Goal: Contribute content: Add original content to the website for others to see

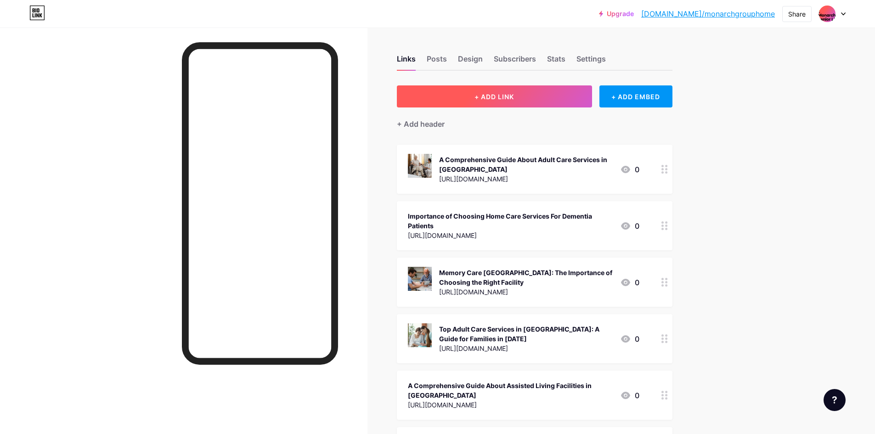
click at [510, 102] on button "+ ADD LINK" at bounding box center [494, 96] width 195 height 22
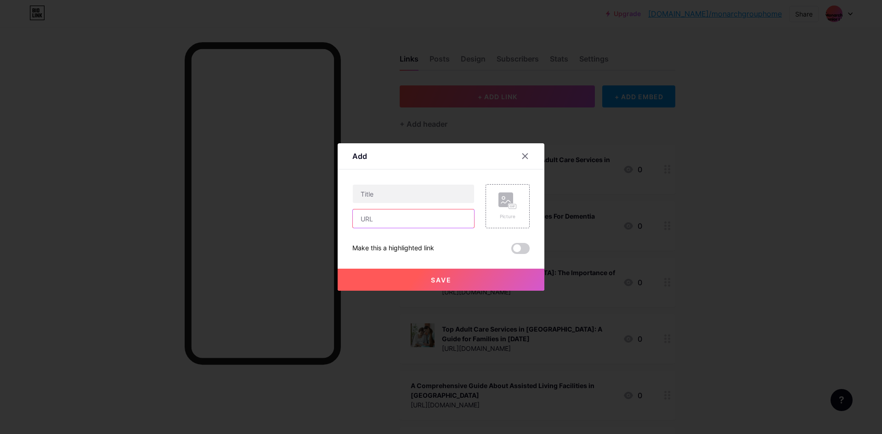
click at [424, 221] on input "text" at bounding box center [413, 218] width 121 height 18
paste input "[URL][DOMAIN_NAME]"
type input "[URL][DOMAIN_NAME]"
click at [496, 209] on div "Picture" at bounding box center [508, 206] width 44 height 44
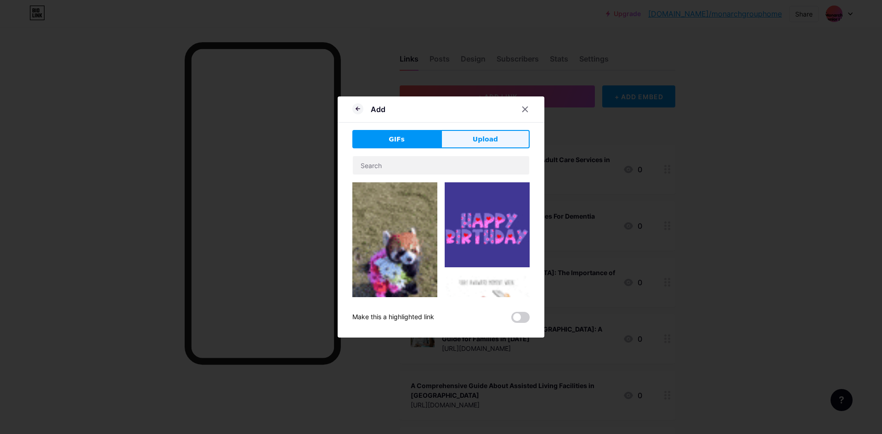
click at [472, 131] on button "Upload" at bounding box center [485, 139] width 89 height 18
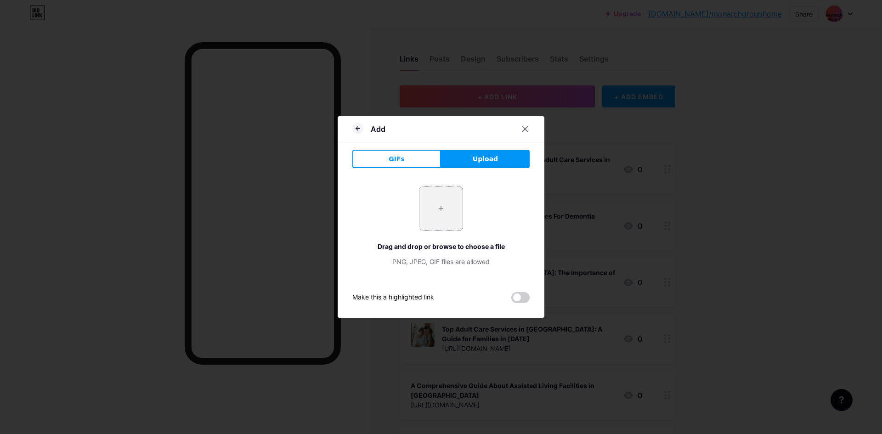
click at [434, 203] on input "file" at bounding box center [440, 208] width 43 height 43
type input "C:\fakepath\pharmacy delivery for seniors in [GEOGRAPHIC_DATA]jpg"
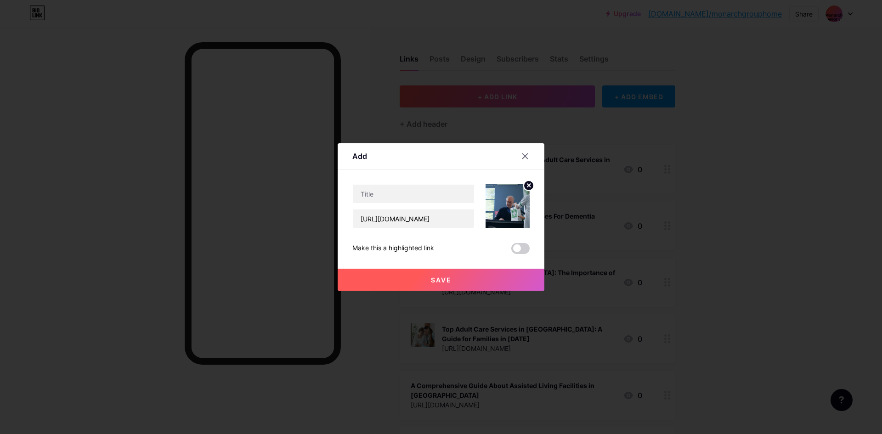
click at [372, 180] on div "Content YouTube Play YouTube video without leaving your page. ADD Vimeo Play Vi…" at bounding box center [440, 211] width 177 height 85
click at [378, 192] on input "text" at bounding box center [413, 194] width 121 height 18
paste input "Redefining Safe and Secure Elderly Care in the Heart of [GEOGRAPHIC_DATA]"
type input "Redefining Safe and Secure Elderly Care in the Heart of [GEOGRAPHIC_DATA]"
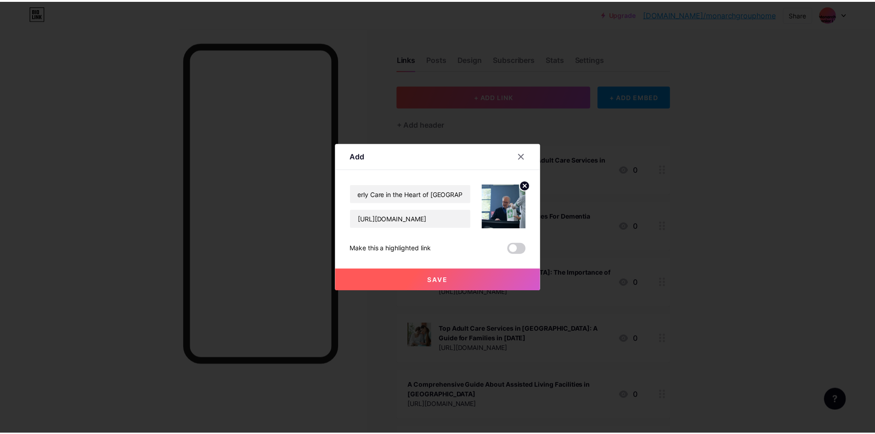
scroll to position [0, 0]
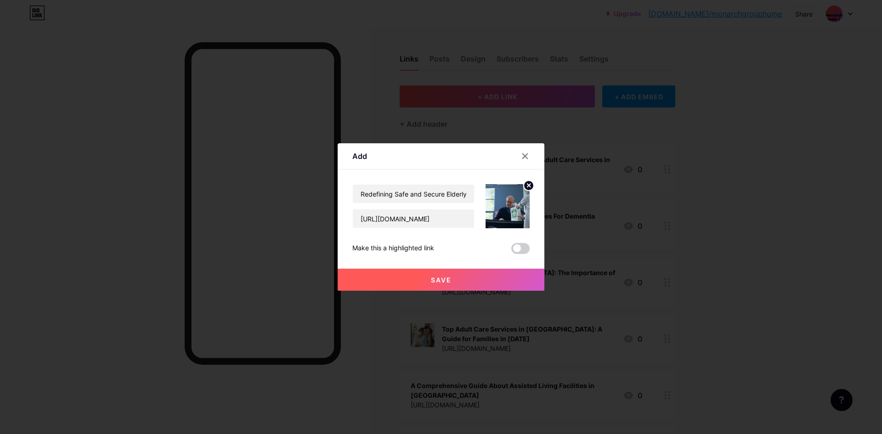
click at [418, 283] on button "Save" at bounding box center [441, 280] width 207 height 22
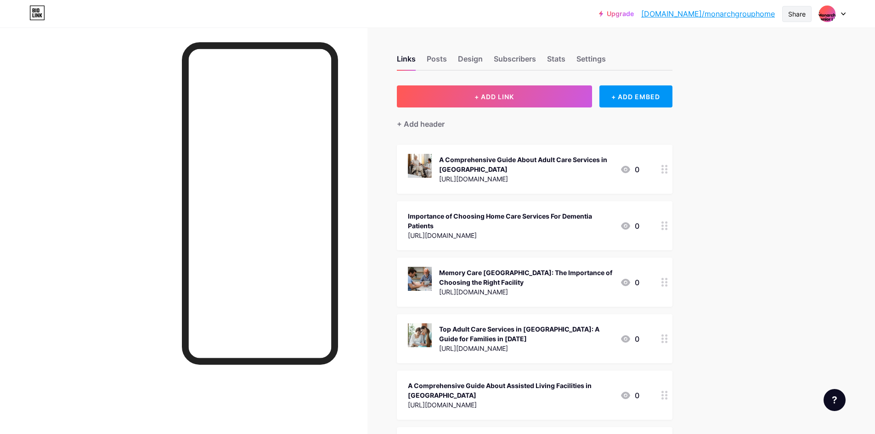
click at [800, 17] on div "Share" at bounding box center [796, 14] width 17 height 10
click at [728, 57] on div "Copy link" at bounding box center [742, 47] width 137 height 22
